Goal: Use online tool/utility: Use online tool/utility

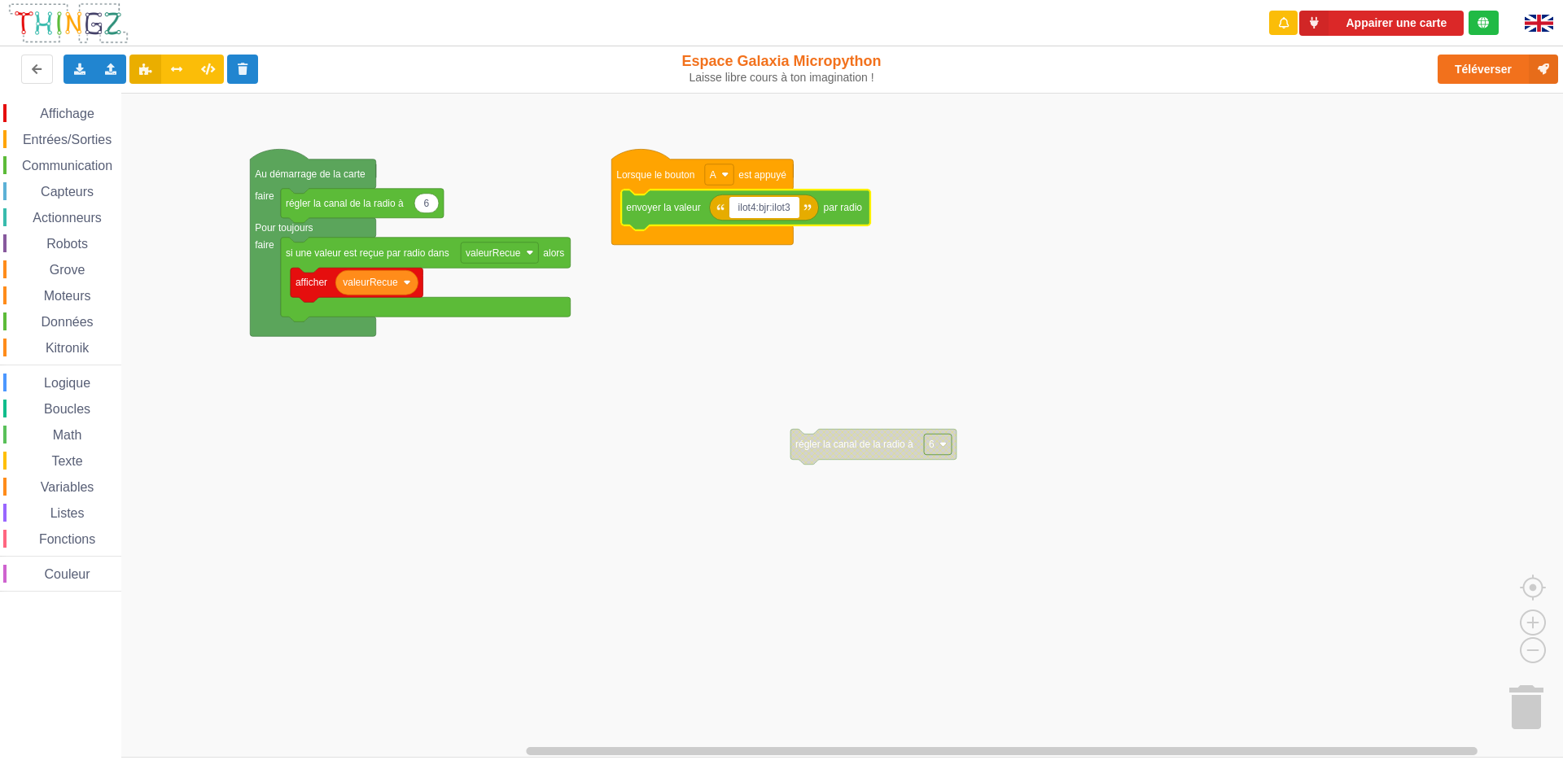
type input "ilot4:bjr:ilot3"
click at [788, 203] on input "ilot4:bjr:ilot3" at bounding box center [764, 207] width 70 height 21
click at [793, 208] on input "ilot4:bjr:ilot3" at bounding box center [764, 207] width 70 height 21
click at [754, 206] on input "ilot4:bjr:ilot4" at bounding box center [764, 207] width 70 height 21
type input "ilot3:bjr:ilot4"
